Goal: Use online tool/utility: Utilize a website feature to perform a specific function

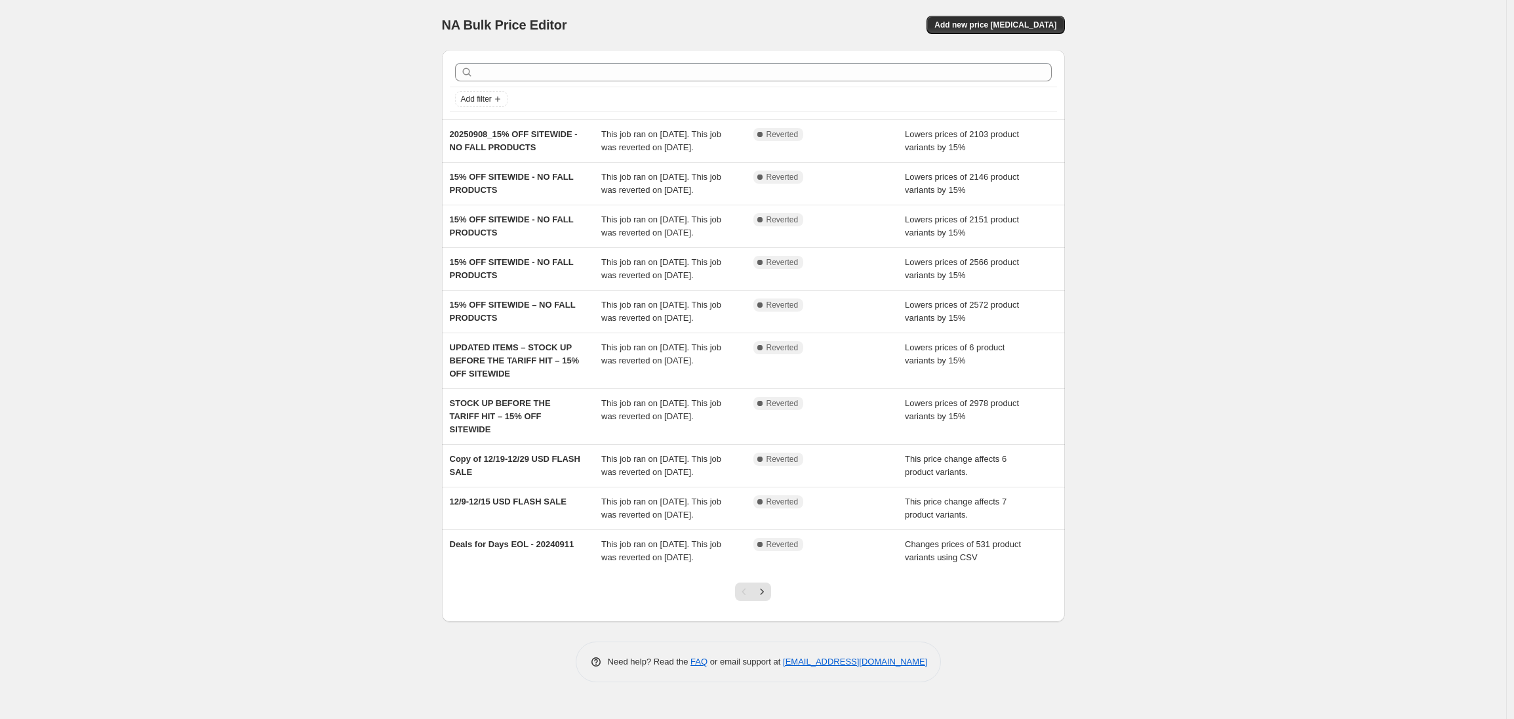
click at [1200, 130] on div "NA Bulk Price Editor. This page is ready NA Bulk Price Editor Add new price [ME…" at bounding box center [753, 359] width 1506 height 719
